Goal: Task Accomplishment & Management: Use online tool/utility

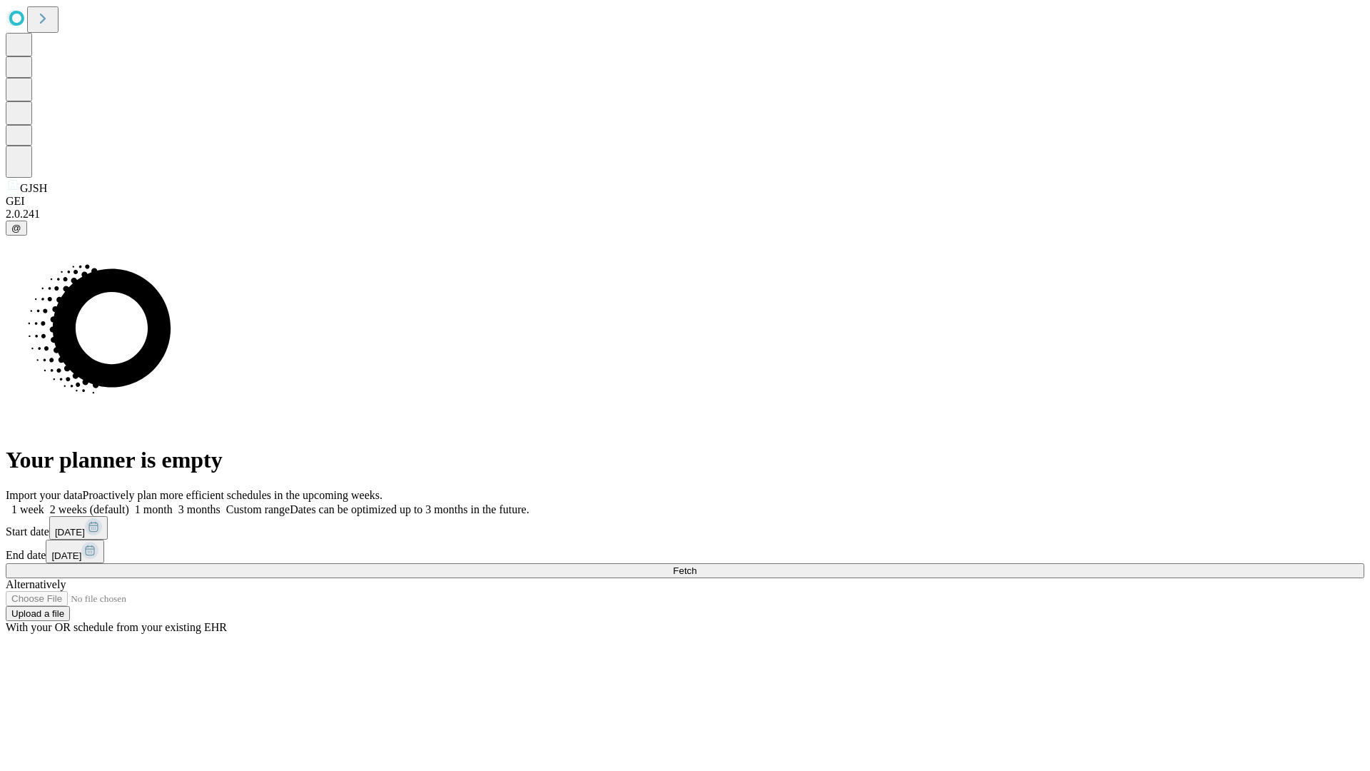
click at [696, 565] on span "Fetch" at bounding box center [685, 570] width 24 height 11
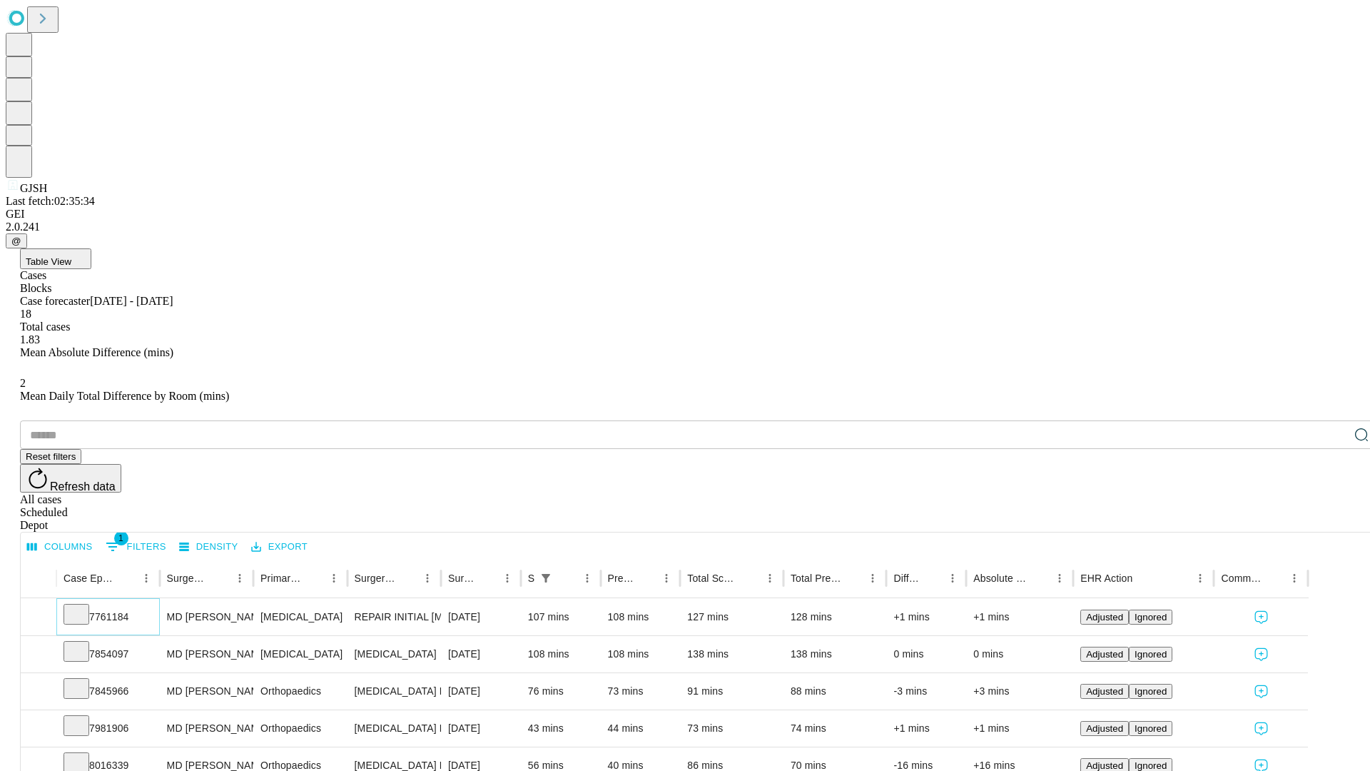
click at [83, 606] on icon at bounding box center [76, 613] width 14 height 14
